Goal: Task Accomplishment & Management: Use online tool/utility

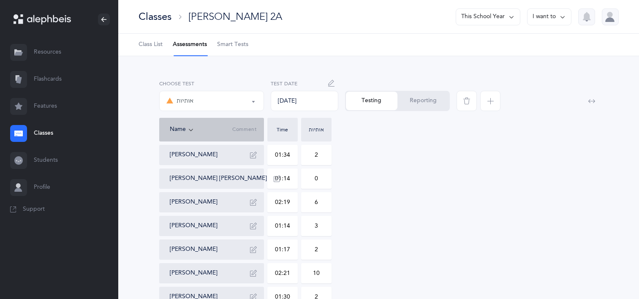
select select "2"
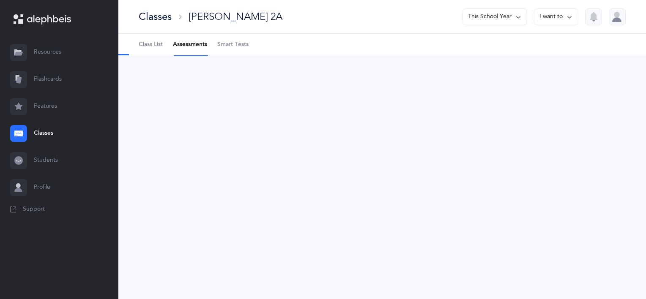
select select "2"
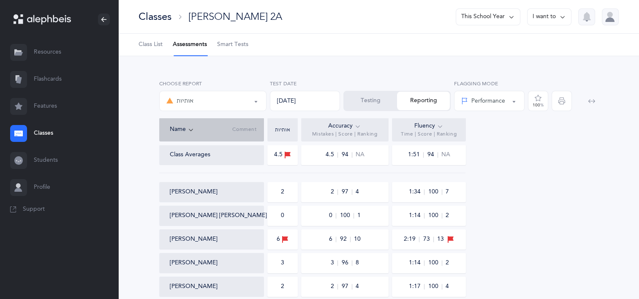
click at [51, 133] on link "Classes" at bounding box center [59, 133] width 118 height 27
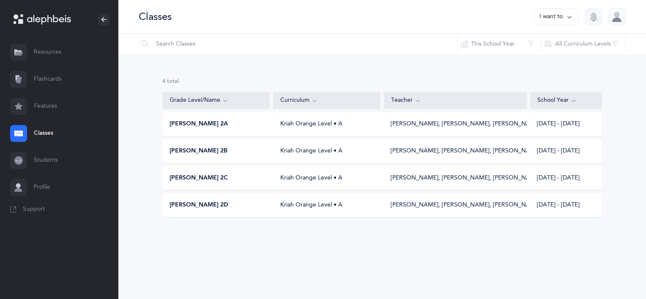
click at [209, 124] on span "[PERSON_NAME] 2A" at bounding box center [198, 124] width 58 height 8
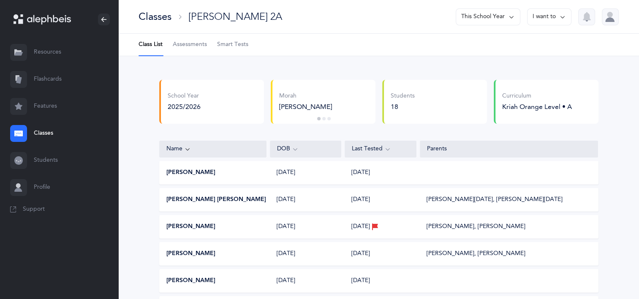
click at [51, 136] on link "Classes" at bounding box center [59, 133] width 118 height 27
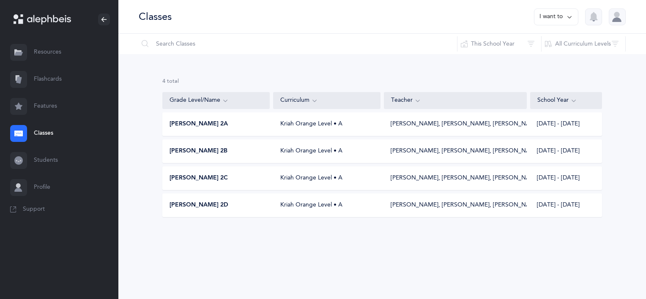
click at [224, 146] on div "[PERSON_NAME] 2B Kriah Orange Level • A [PERSON_NAME], [PERSON_NAME], [PERSON_N…" at bounding box center [381, 151] width 439 height 24
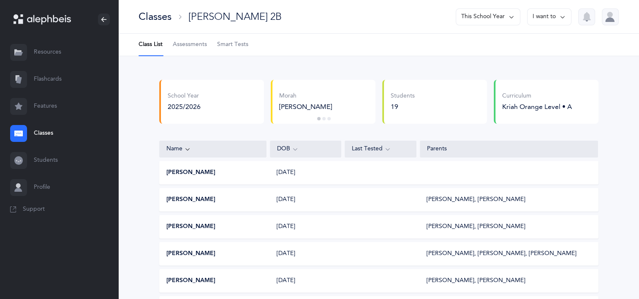
click at [191, 47] on span "Assessments" at bounding box center [190, 45] width 34 height 8
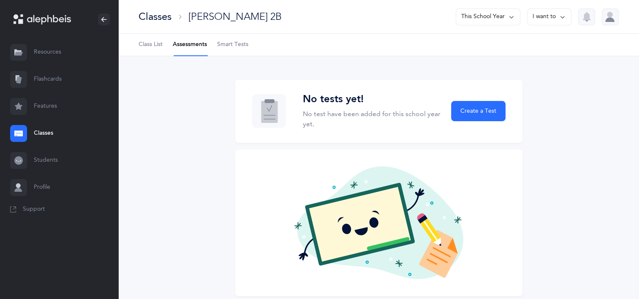
click at [154, 43] on span "Class List" at bounding box center [151, 45] width 24 height 8
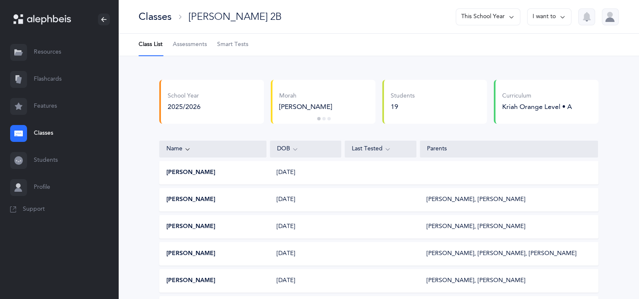
click at [182, 44] on span "Assessments" at bounding box center [190, 45] width 34 height 8
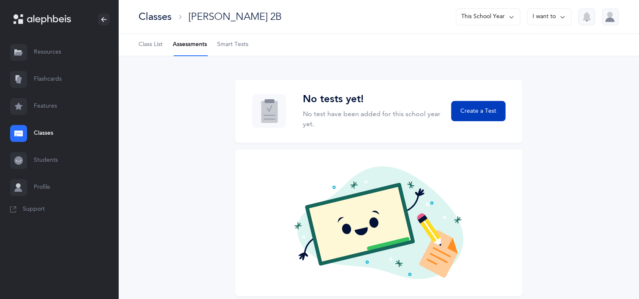
click at [477, 104] on button "Create a Test" at bounding box center [478, 111] width 54 height 20
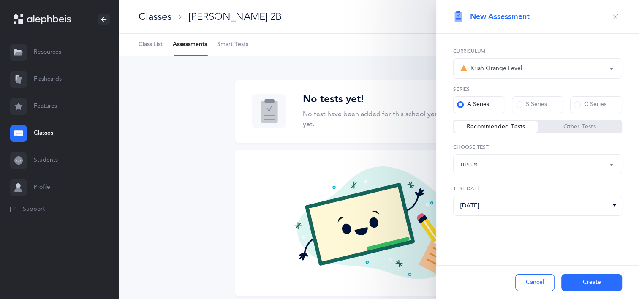
click at [541, 161] on div "אותיות" at bounding box center [538, 164] width 155 height 14
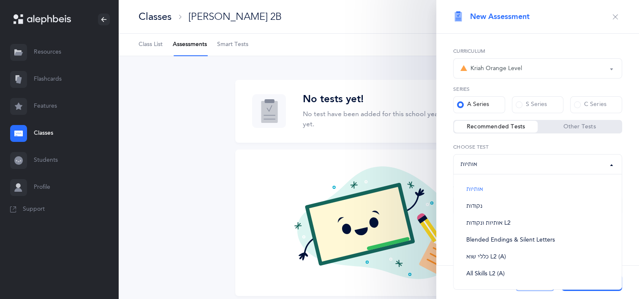
click at [446, 183] on div "Kriah Red Level Kriah Orange Level Kriah Yellow Level Kriah Green Level Kriah L…" at bounding box center [538, 154] width 203 height 240
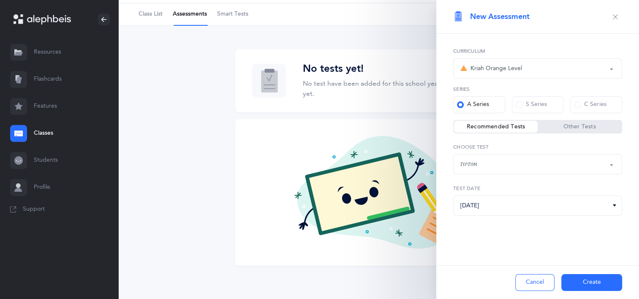
scroll to position [30, 0]
click at [500, 204] on input "[DATE]" at bounding box center [537, 206] width 169 height 20
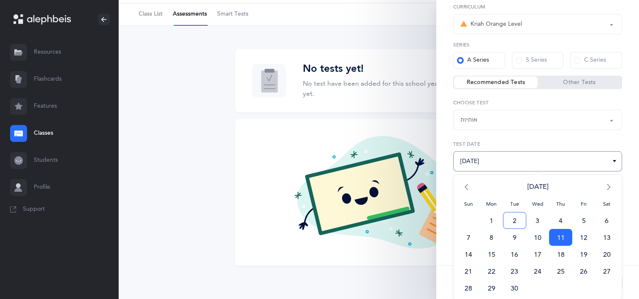
scroll to position [45, 0]
click at [559, 219] on span "4" at bounding box center [560, 219] width 23 height 17
type input "[DATE]"
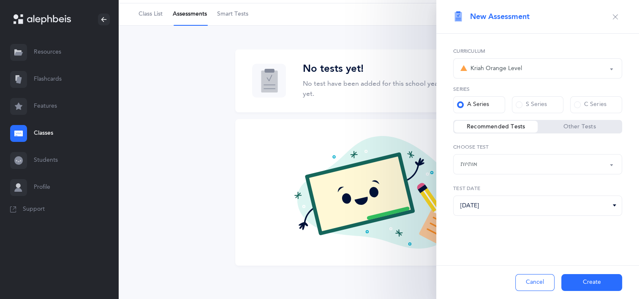
click at [607, 277] on button "Create" at bounding box center [592, 282] width 61 height 17
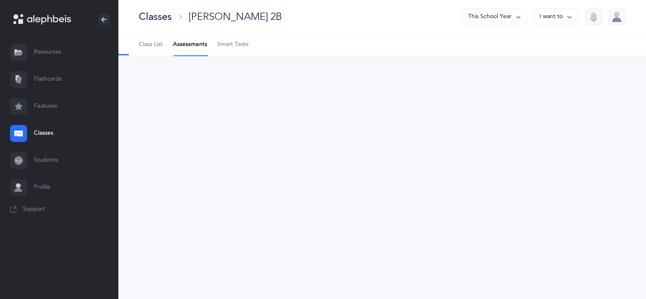
select select "2"
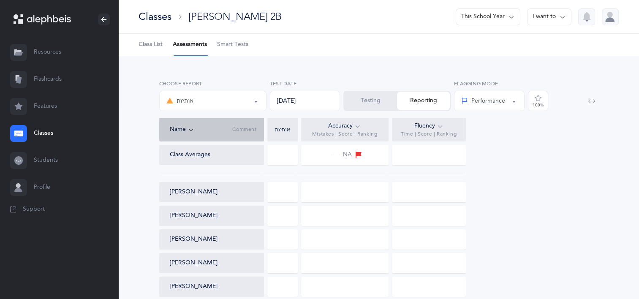
click at [372, 104] on button "Testing" at bounding box center [370, 101] width 53 height 19
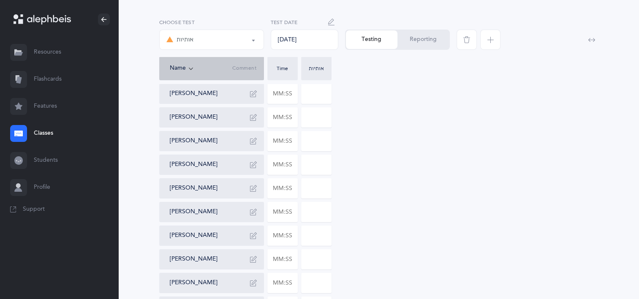
scroll to position [42, 0]
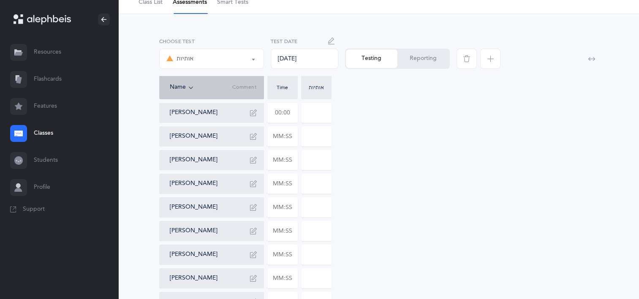
click at [283, 112] on input "text" at bounding box center [283, 112] width 30 height 19
type input "01:52"
type input "0"
click at [269, 135] on input "text" at bounding box center [283, 136] width 30 height 19
type input "01:25"
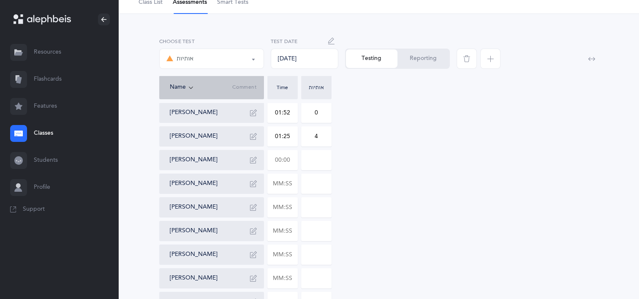
type input "4"
click at [278, 159] on input "text" at bounding box center [283, 159] width 30 height 19
type input "01:34"
type input "3"
click at [293, 182] on input "text" at bounding box center [283, 183] width 30 height 19
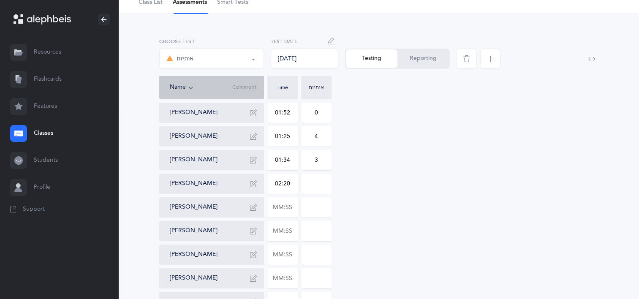
type input "02:20"
click at [309, 181] on input "0" at bounding box center [317, 183] width 30 height 19
type input "1"
click at [294, 207] on input "text" at bounding box center [283, 207] width 30 height 19
type input "02:25"
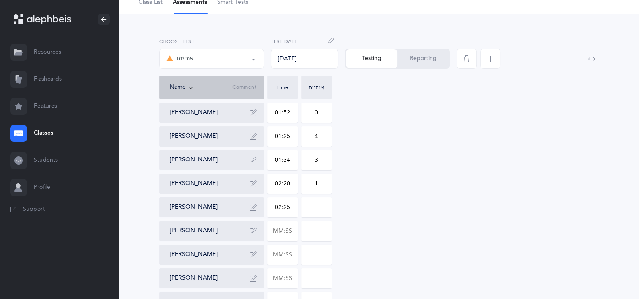
type input "0"
click at [321, 210] on input "0" at bounding box center [317, 207] width 30 height 19
type input "8"
click at [280, 232] on input "text" at bounding box center [283, 230] width 30 height 19
type input "01:20"
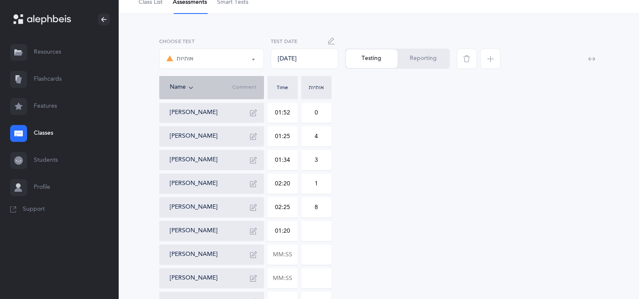
type input "0"
click at [325, 235] on input "0" at bounding box center [317, 230] width 30 height 19
type input "1"
click at [278, 254] on input "text" at bounding box center [283, 254] width 30 height 19
type input "01:50"
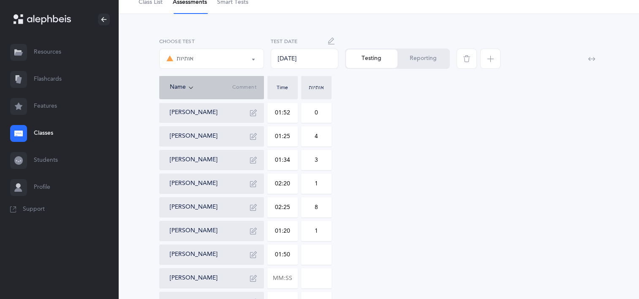
type input "0"
click at [308, 252] on input "0" at bounding box center [317, 254] width 30 height 19
type input "4"
click at [279, 278] on input "text" at bounding box center [283, 278] width 30 height 19
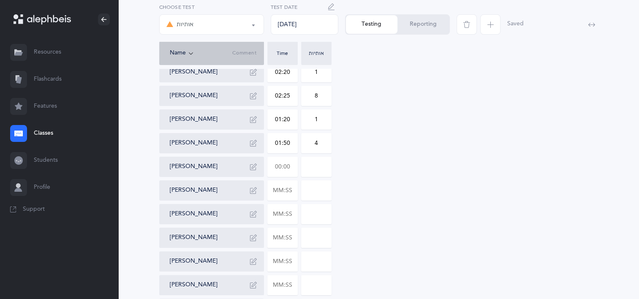
scroll to position [169, 0]
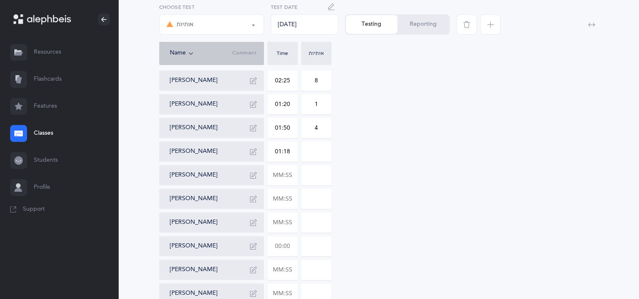
type input "01:18"
type input "4"
click at [290, 179] on input "text" at bounding box center [283, 175] width 30 height 19
click at [584, 145] on div "[PERSON_NAME] 01:52 0 [PERSON_NAME] 01:25 4 [PERSON_NAME] 01:34 3 [PERSON_NAME]…" at bounding box center [378, 199] width 439 height 446
click at [283, 172] on input "text" at bounding box center [283, 175] width 30 height 19
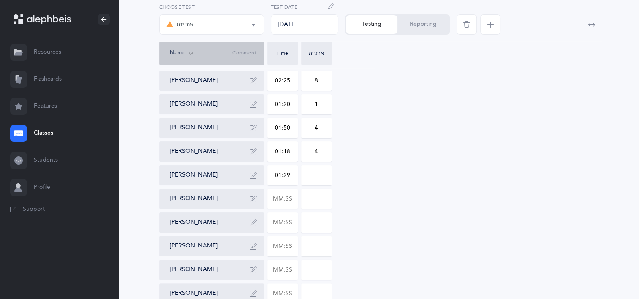
type input "01:29"
type input "4"
click at [291, 198] on input "text" at bounding box center [283, 198] width 30 height 19
type input "01:47"
type input "0"
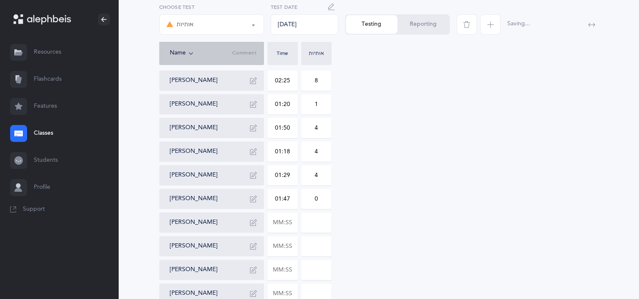
click at [323, 203] on input "0" at bounding box center [317, 198] width 30 height 19
type input "7"
click at [284, 221] on input "text" at bounding box center [283, 222] width 30 height 19
type input "02:03"
type input "0"
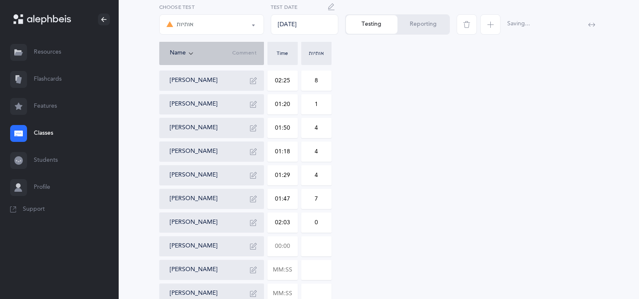
click at [290, 243] on input "text" at bounding box center [283, 246] width 30 height 19
click at [368, 257] on div "[PERSON_NAME] 01:52 0 [PERSON_NAME] 01:25 4 [PERSON_NAME] 01:34 3 [PERSON_NAME]…" at bounding box center [378, 199] width 439 height 446
click at [280, 240] on input "text" at bounding box center [283, 246] width 30 height 19
type input "01:33"
type input "0"
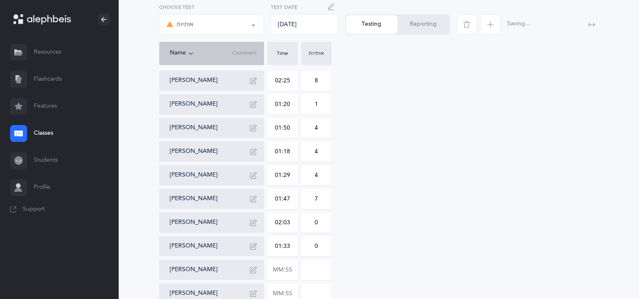
drag, startPoint x: 317, startPoint y: 251, endPoint x: 326, endPoint y: 254, distance: 9.9
click at [318, 253] on input "0" at bounding box center [317, 246] width 30 height 19
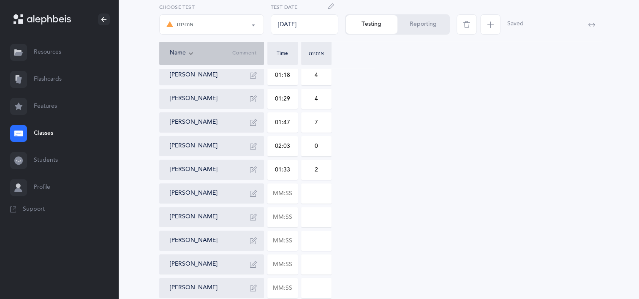
scroll to position [254, 0]
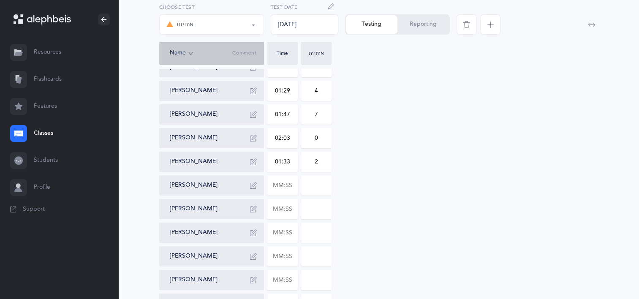
type input "2"
click at [313, 188] on input at bounding box center [317, 185] width 30 height 19
click at [279, 193] on input "text" at bounding box center [283, 185] width 30 height 19
type input "01:30"
type input "0"
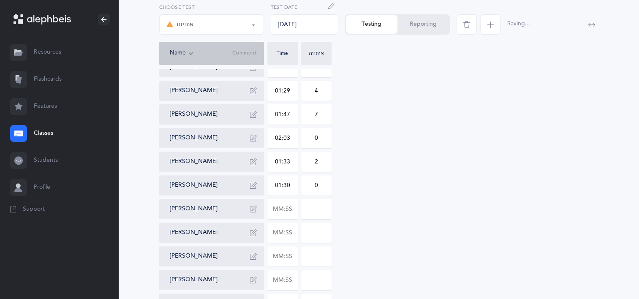
drag, startPoint x: 298, startPoint y: 186, endPoint x: 310, endPoint y: 194, distance: 14.2
click at [298, 187] on div "[PERSON_NAME] 01:52 0 [PERSON_NAME] 01:25 4 [PERSON_NAME] 01:34 3 [PERSON_NAME]…" at bounding box center [378, 114] width 439 height 446
click at [288, 213] on input "text" at bounding box center [283, 208] width 30 height 19
type input "01:38"
type input "0"
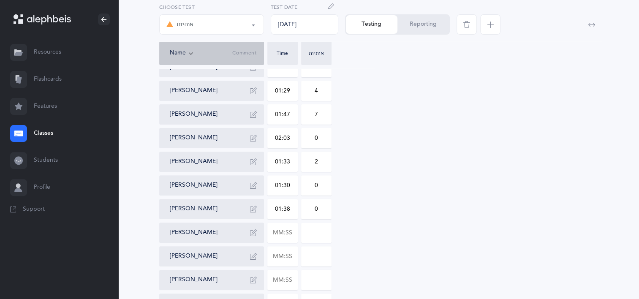
click at [311, 212] on input "0" at bounding box center [317, 208] width 30 height 19
type input "4"
click at [289, 235] on input "text" at bounding box center [283, 232] width 30 height 19
type input "01:20"
type input "0"
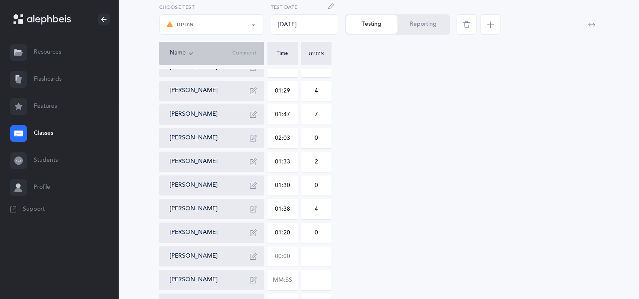
click at [286, 254] on input "text" at bounding box center [283, 256] width 30 height 19
type input "01:18"
type input "0"
click at [287, 283] on input "text" at bounding box center [283, 279] width 30 height 19
type input "01:26"
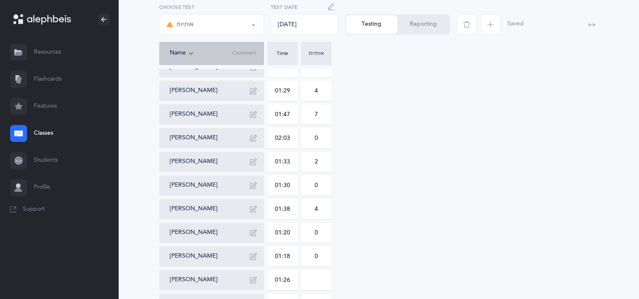
type input "0"
click at [321, 277] on input "0" at bounding box center [317, 279] width 30 height 19
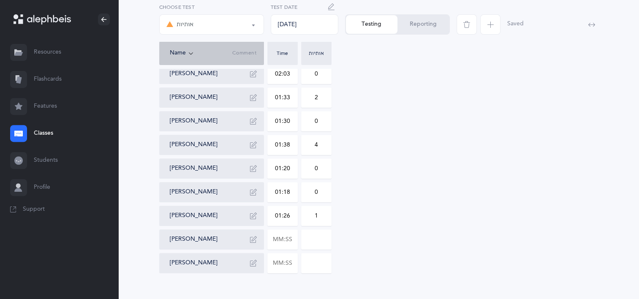
scroll to position [333, 0]
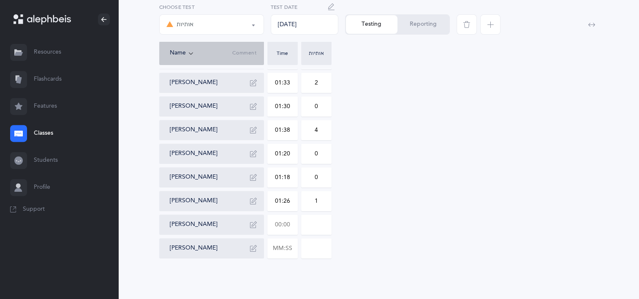
type input "1"
click at [292, 227] on input "text" at bounding box center [283, 224] width 30 height 19
type input "03:14"
type input "0"
click at [312, 224] on input "0" at bounding box center [317, 224] width 30 height 19
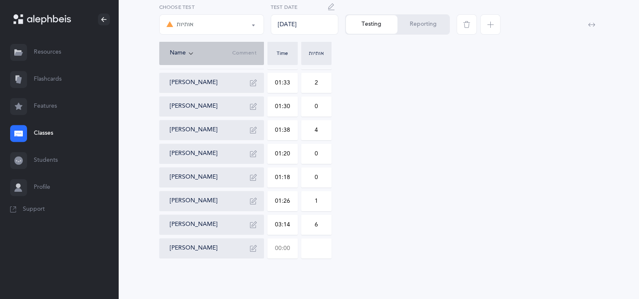
type input "6"
click at [288, 249] on input "text" at bounding box center [283, 248] width 30 height 19
type input "04:08"
type input "0"
click at [313, 256] on input "0" at bounding box center [317, 248] width 30 height 19
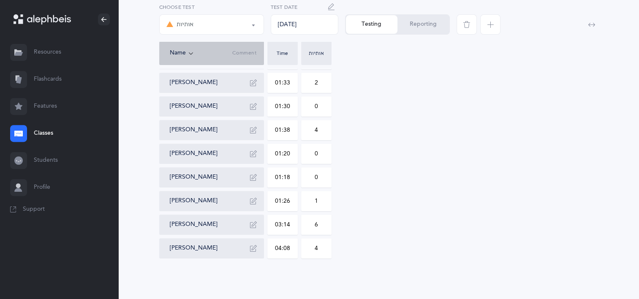
type input "4"
click at [351, 218] on div "[PERSON_NAME] 01:52 0 [PERSON_NAME] 01:25 4 [PERSON_NAME] 01:34 3 [PERSON_NAME]…" at bounding box center [378, 35] width 439 height 446
click at [424, 24] on button "Reporting" at bounding box center [424, 24] width 52 height 19
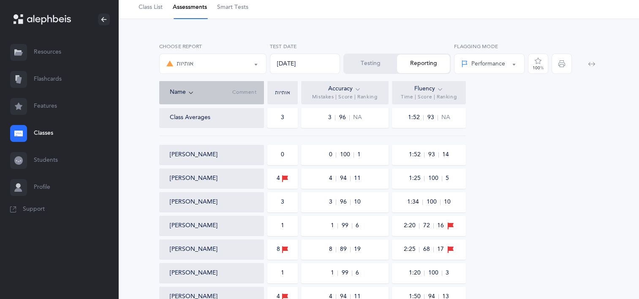
scroll to position [32, 0]
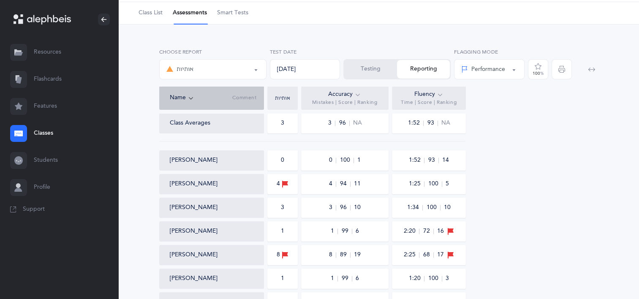
click at [40, 137] on link "Classes" at bounding box center [59, 133] width 118 height 27
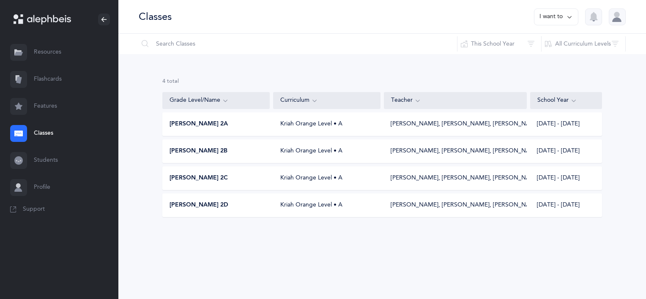
click at [211, 122] on span "[PERSON_NAME] 2A" at bounding box center [198, 124] width 58 height 8
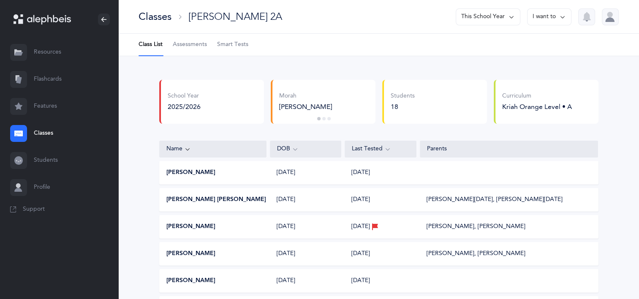
click at [157, 43] on li "Class List" at bounding box center [151, 45] width 24 height 22
click at [51, 132] on link "Classes" at bounding box center [59, 133] width 118 height 27
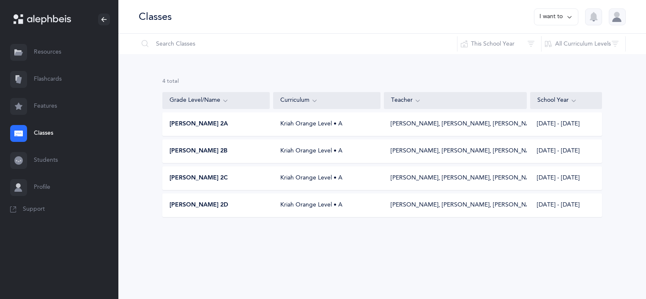
click at [213, 148] on span "[PERSON_NAME] 2B" at bounding box center [198, 151] width 58 height 8
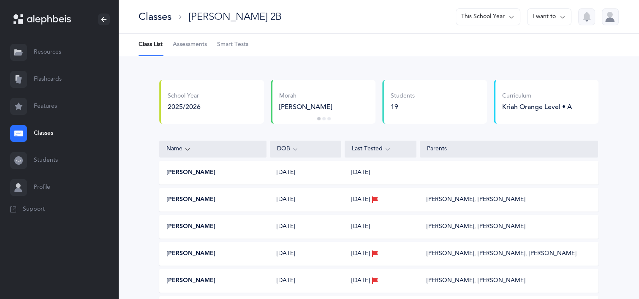
click at [20, 136] on icon at bounding box center [18, 133] width 8 height 5
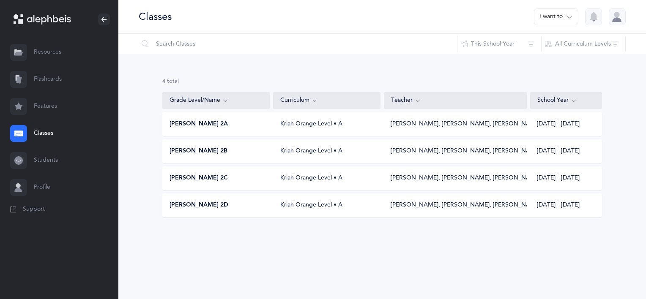
click at [197, 172] on div "[PERSON_NAME] 2C Kriah Orange Level • A [PERSON_NAME], Revital [PERSON_NAME], […" at bounding box center [381, 178] width 439 height 24
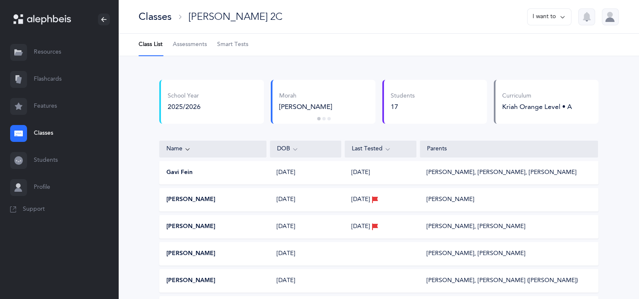
click at [183, 46] on span "Assessments" at bounding box center [190, 45] width 34 height 8
